Goal: Navigation & Orientation: Understand site structure

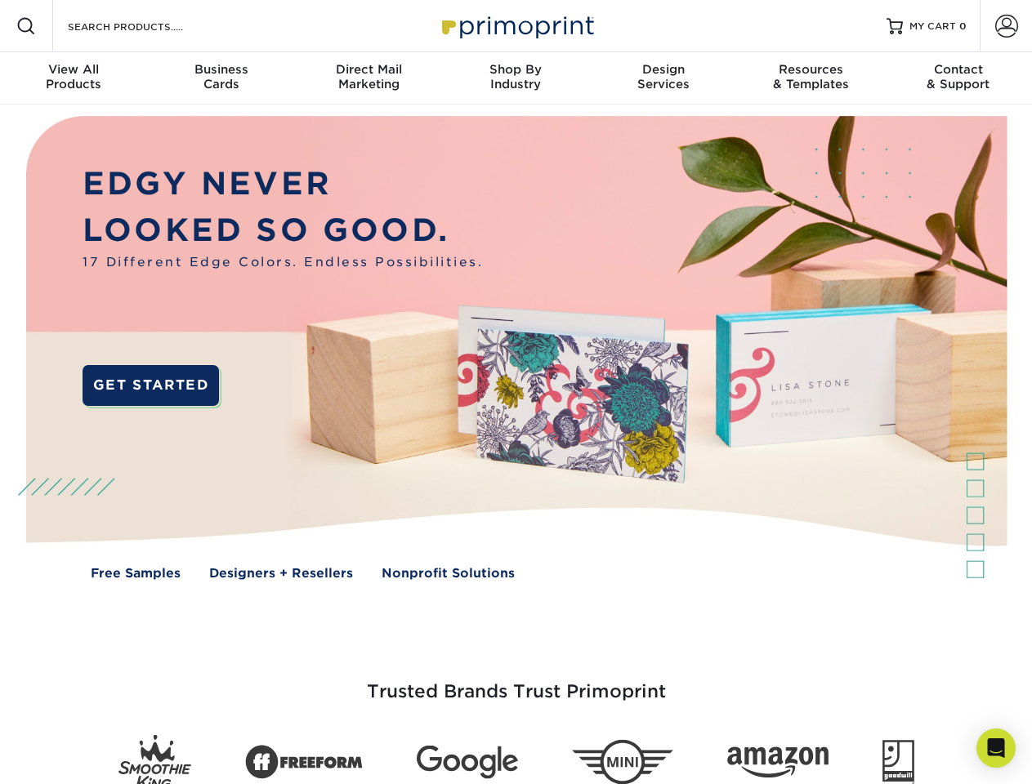
click at [516, 392] on img at bounding box center [515, 360] width 1021 height 511
click at [26, 26] on span at bounding box center [26, 26] width 20 height 20
click at [1006, 26] on span at bounding box center [1006, 26] width 23 height 23
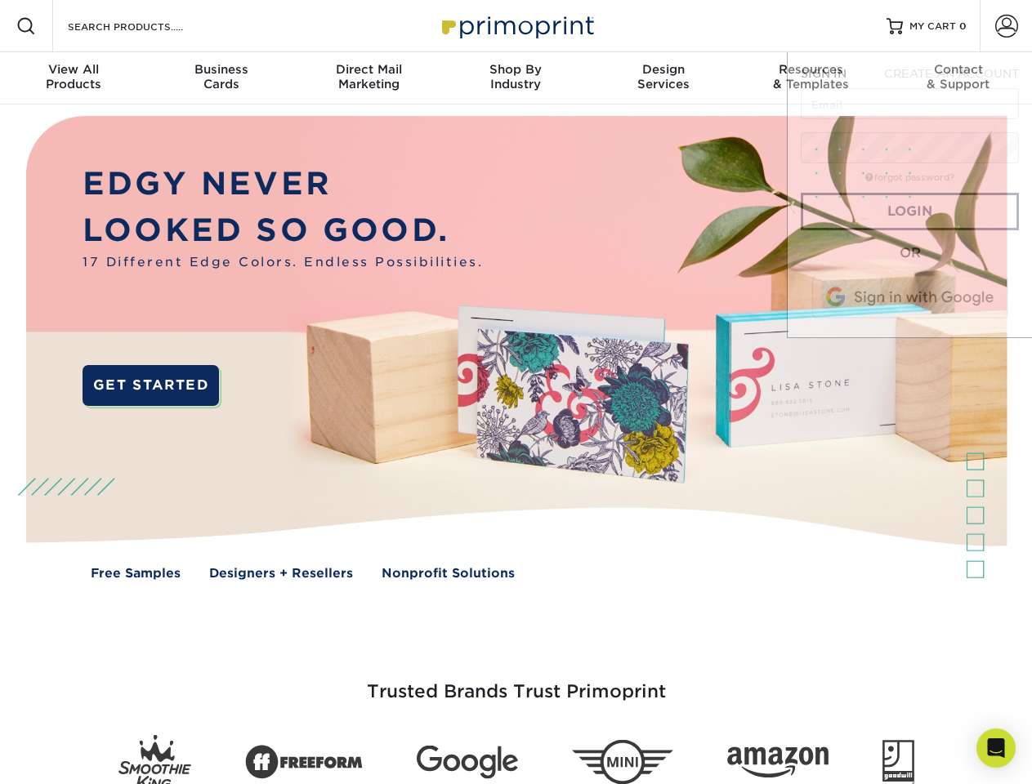
click at [74, 78] on div "View All Products" at bounding box center [73, 76] width 147 height 29
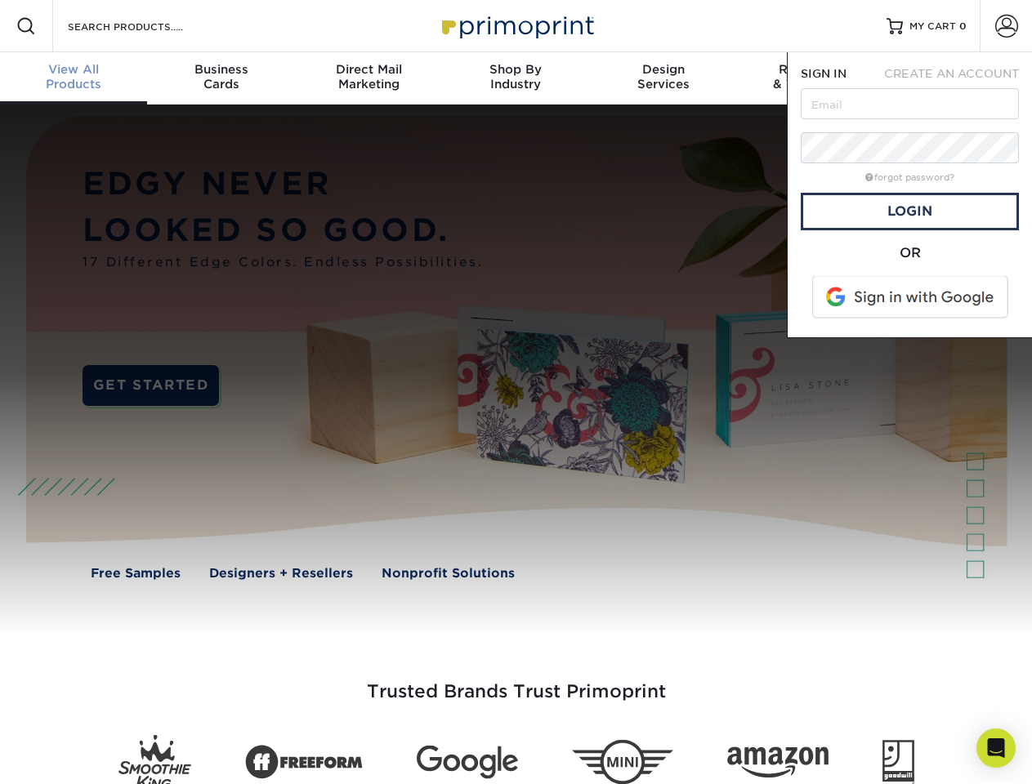
click at [221, 78] on div "Business Cards" at bounding box center [220, 76] width 147 height 29
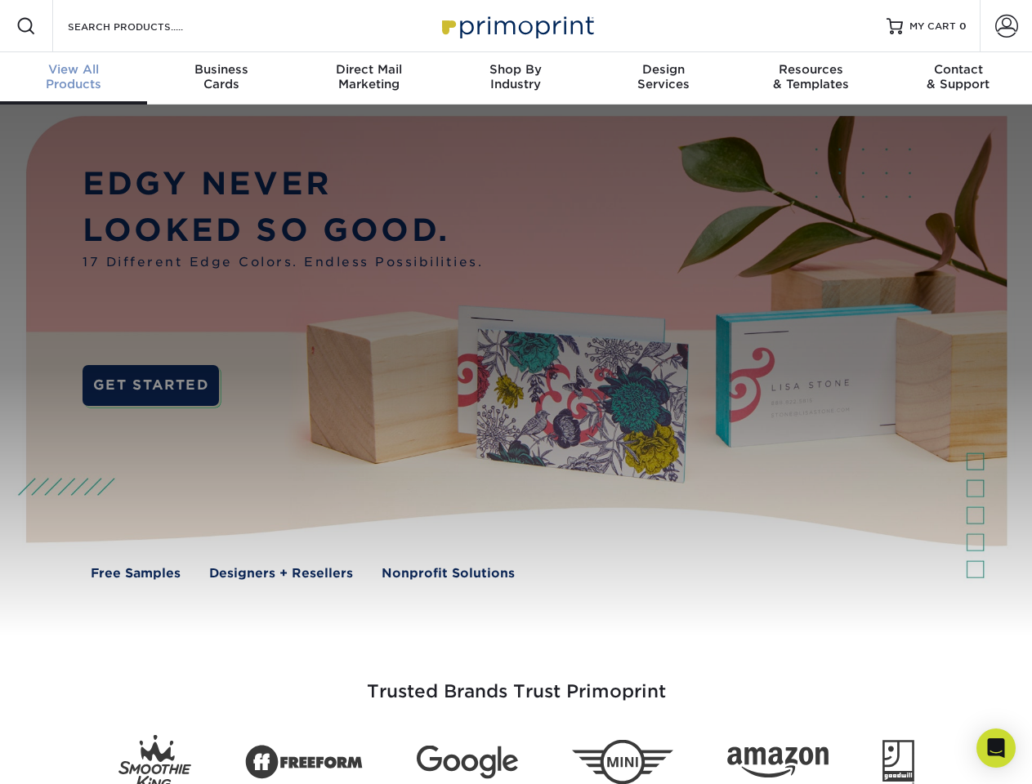
click at [369, 78] on div "Direct Mail Marketing" at bounding box center [368, 76] width 147 height 29
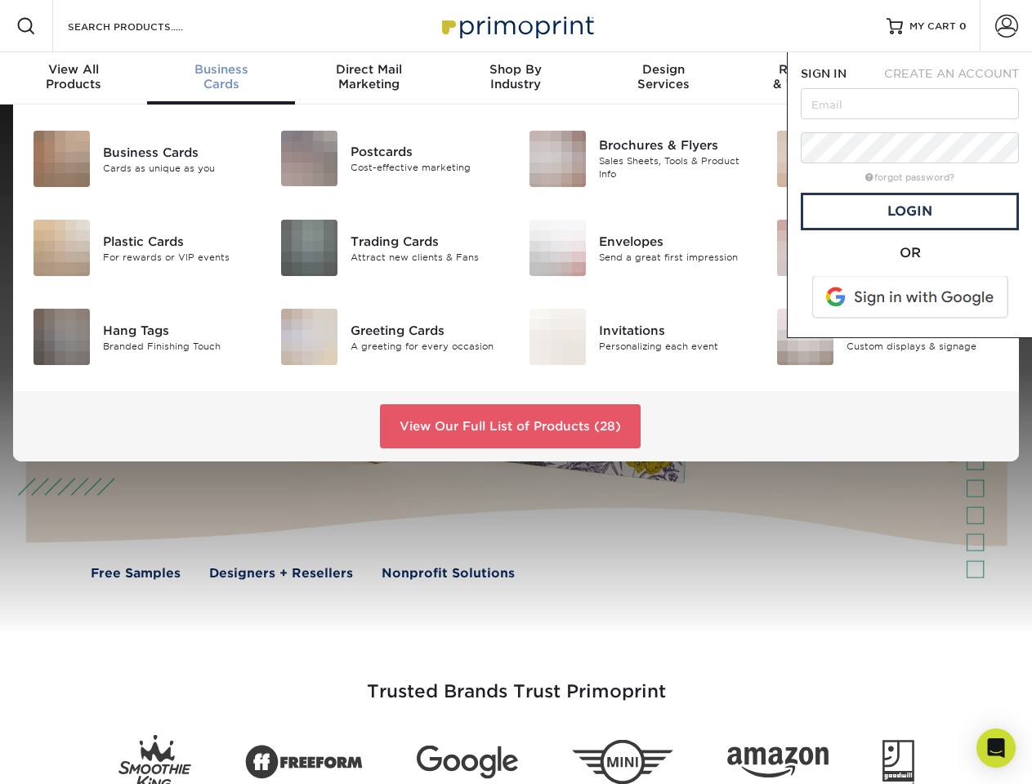
click at [516, 78] on div "Shop By Industry" at bounding box center [515, 76] width 147 height 29
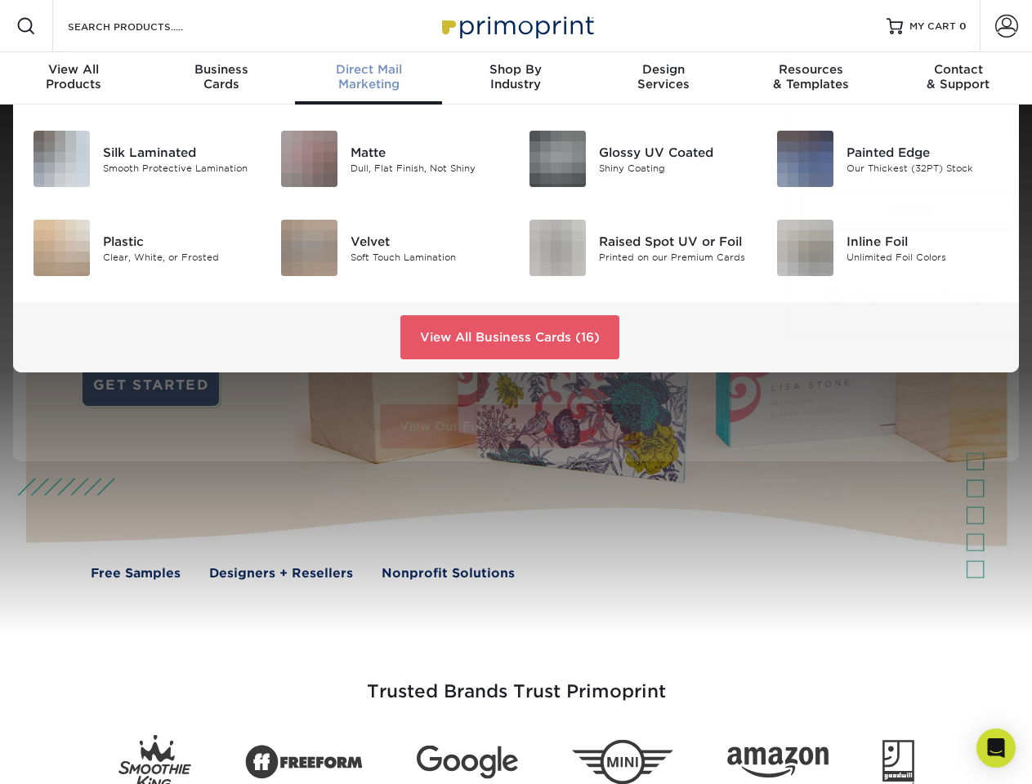
click at [663, 78] on div "Design Services" at bounding box center [663, 76] width 147 height 29
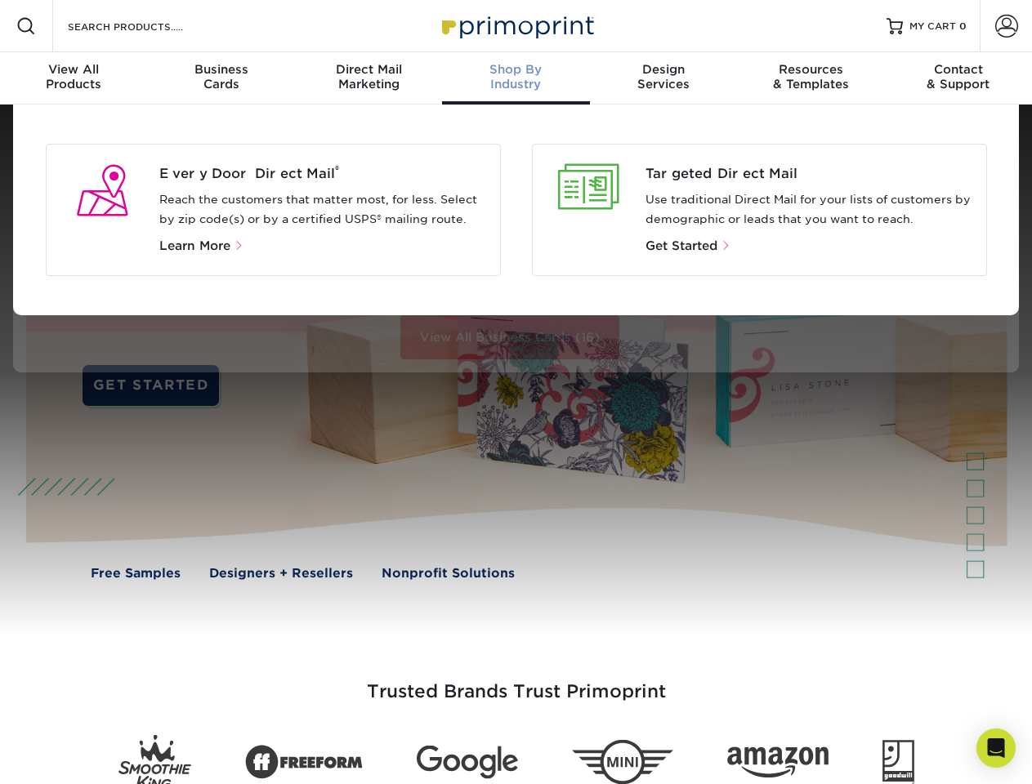
click at [811, 78] on span "SIGN IN" at bounding box center [824, 73] width 46 height 13
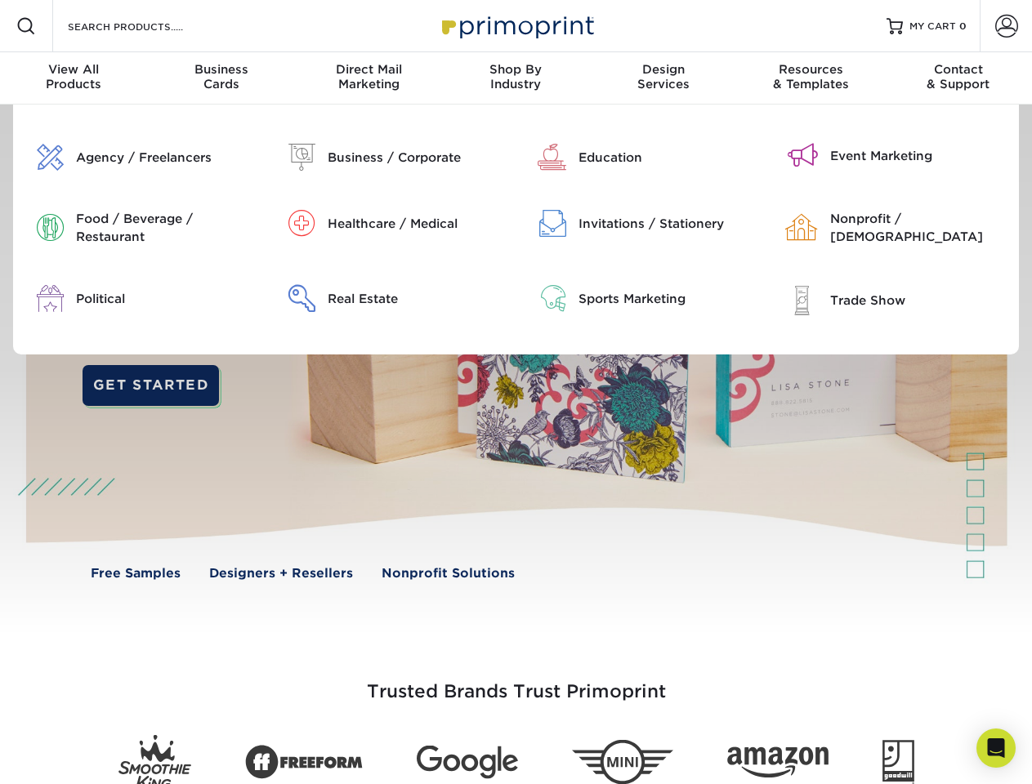
click at [958, 78] on div "Contact & Support" at bounding box center [958, 76] width 147 height 29
